Goal: Obtain resource: Download file/media

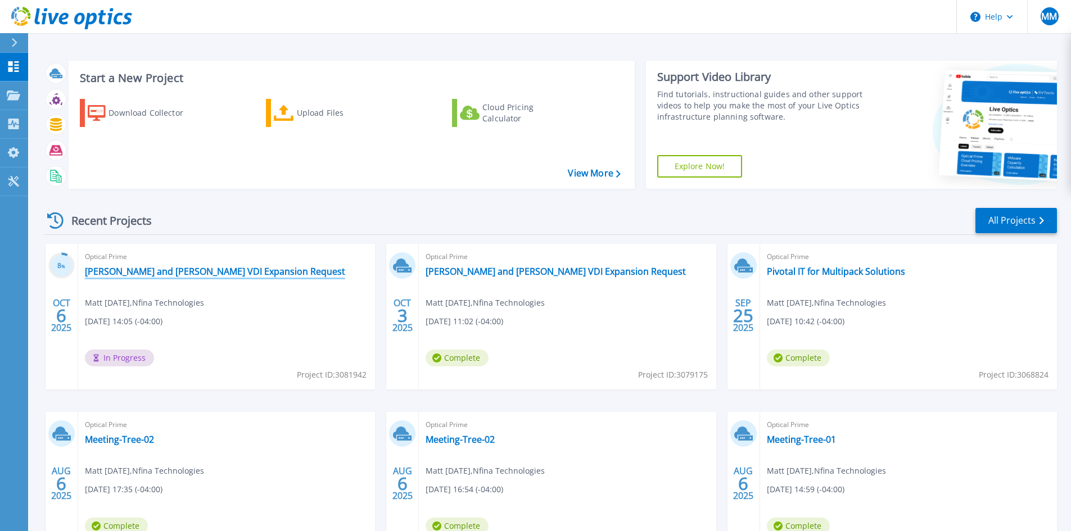
click at [194, 271] on link "[PERSON_NAME] and [PERSON_NAME] VDI Expansion Request" at bounding box center [215, 271] width 260 height 11
click at [541, 267] on link "[PERSON_NAME] and [PERSON_NAME] VDI Expansion Request" at bounding box center [555, 271] width 260 height 11
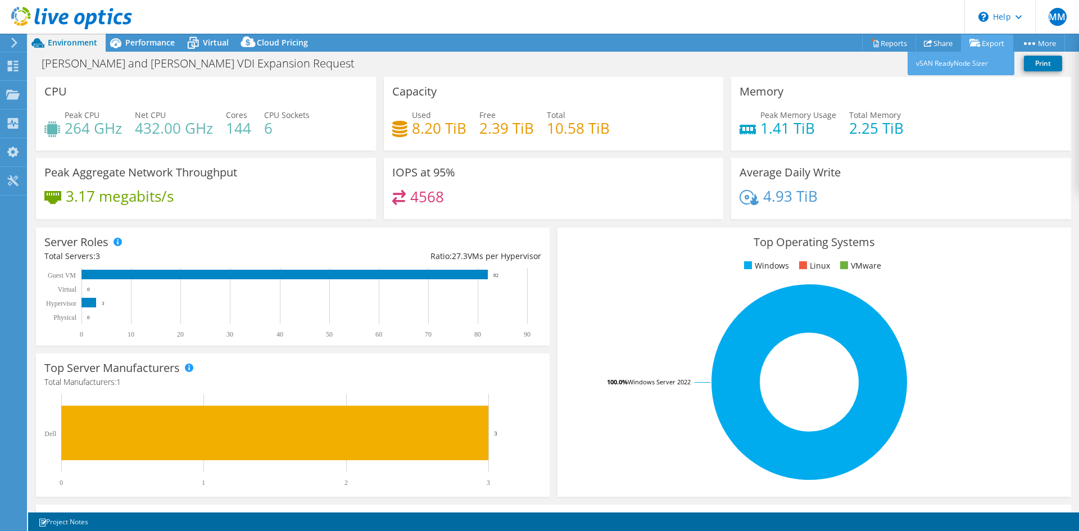
click at [983, 41] on link "Export" at bounding box center [987, 42] width 52 height 17
click at [881, 41] on link "Reports" at bounding box center [889, 42] width 54 height 17
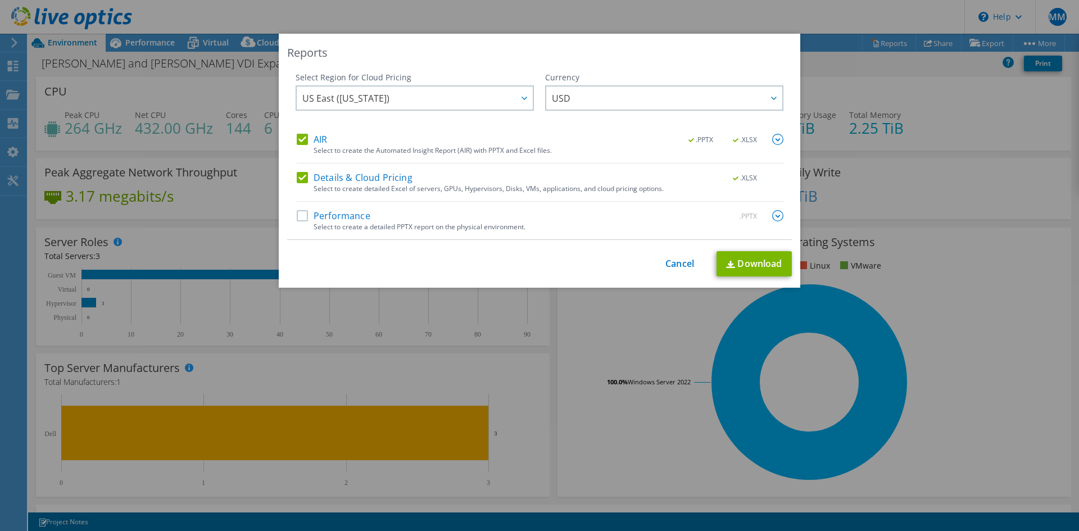
click at [298, 219] on label "Performance" at bounding box center [334, 215] width 74 height 11
click at [0, 0] on input "Performance" at bounding box center [0, 0] width 0 height 0
click at [759, 264] on link "Download" at bounding box center [754, 263] width 75 height 25
